Goal: Task Accomplishment & Management: Use online tool/utility

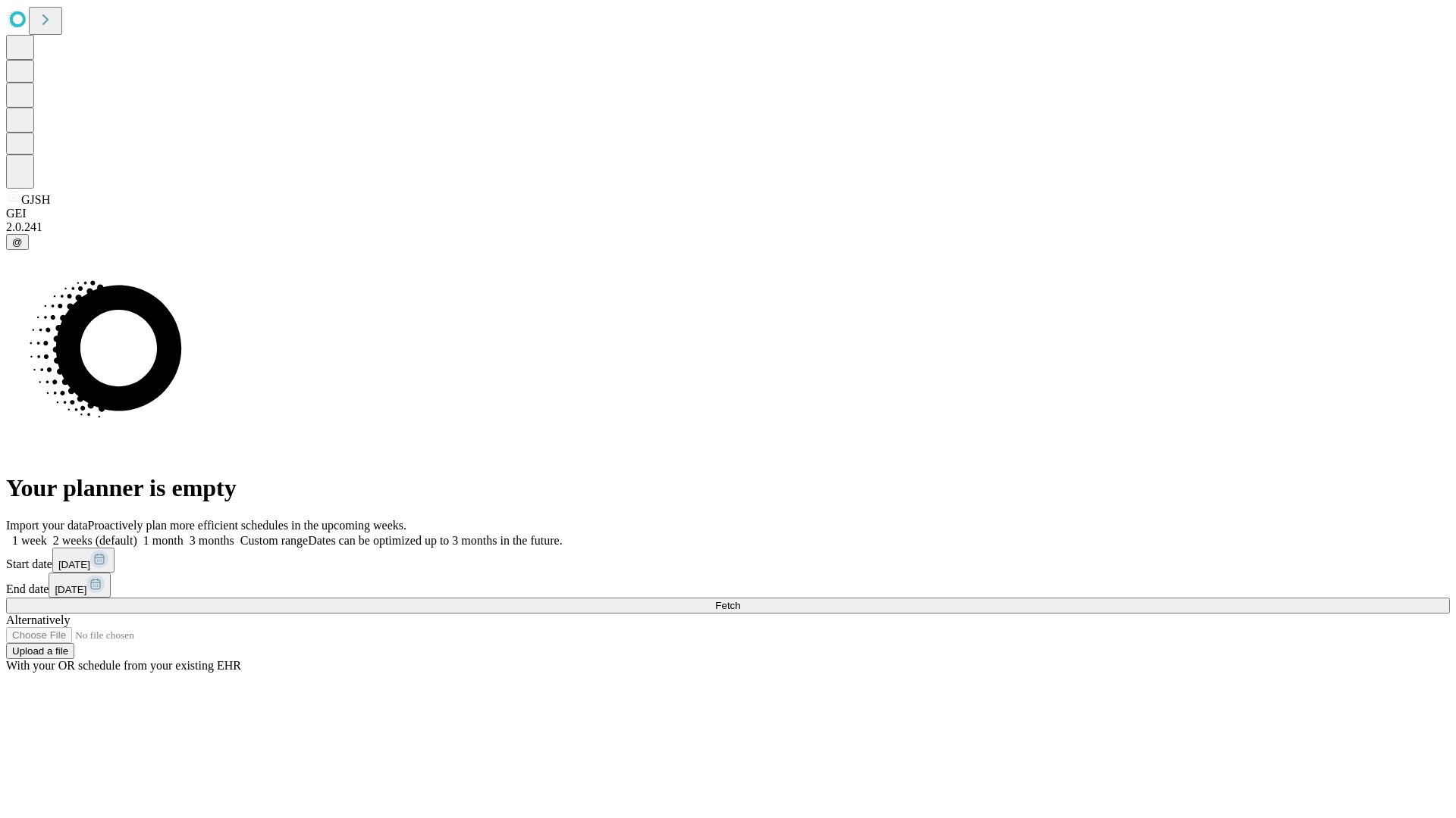
click at [740, 600] on span "Fetch" at bounding box center [727, 605] width 25 height 11
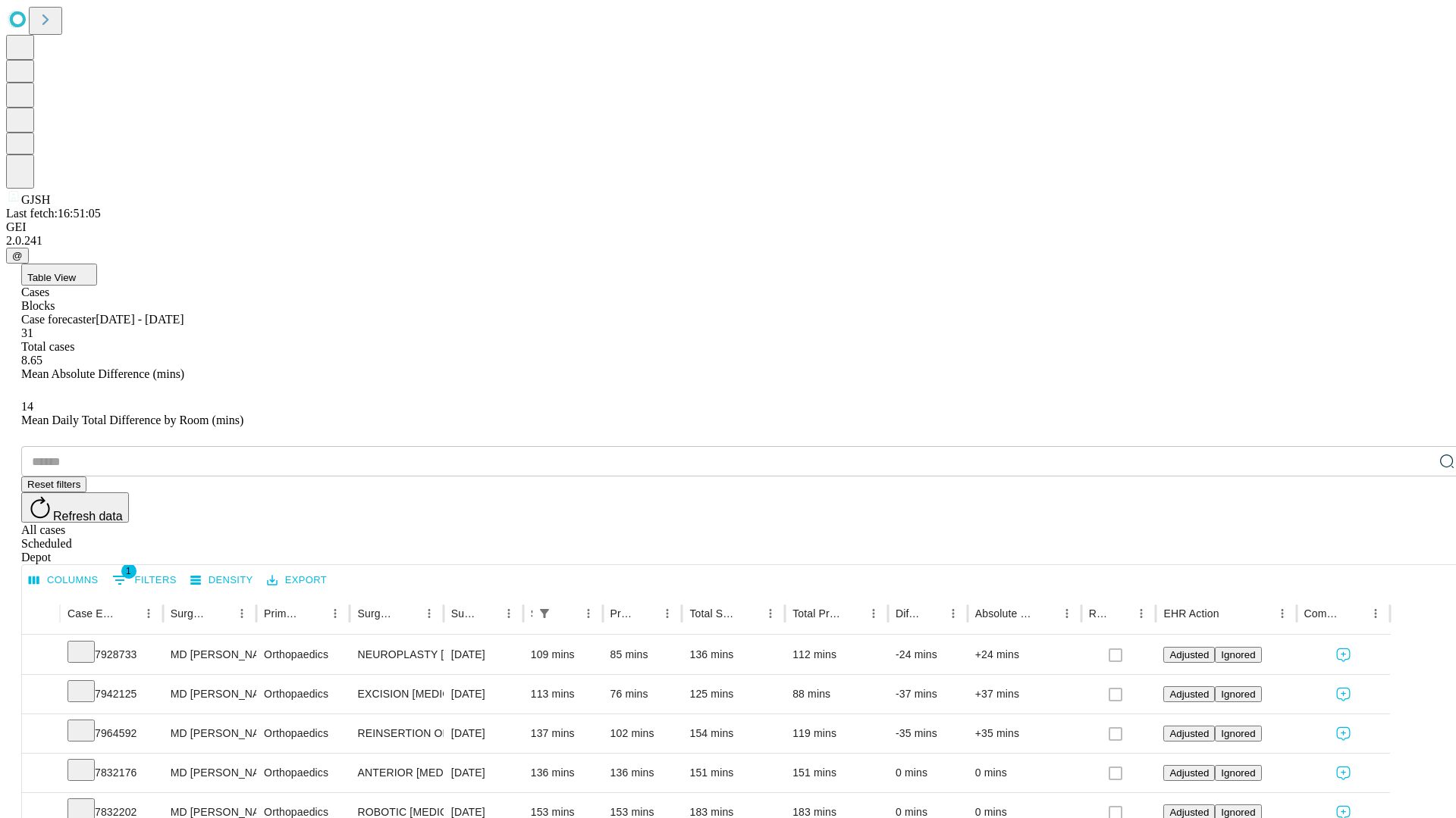
click at [1416, 551] on div "Depot" at bounding box center [743, 558] width 1443 height 14
